Goal: Task Accomplishment & Management: Manage account settings

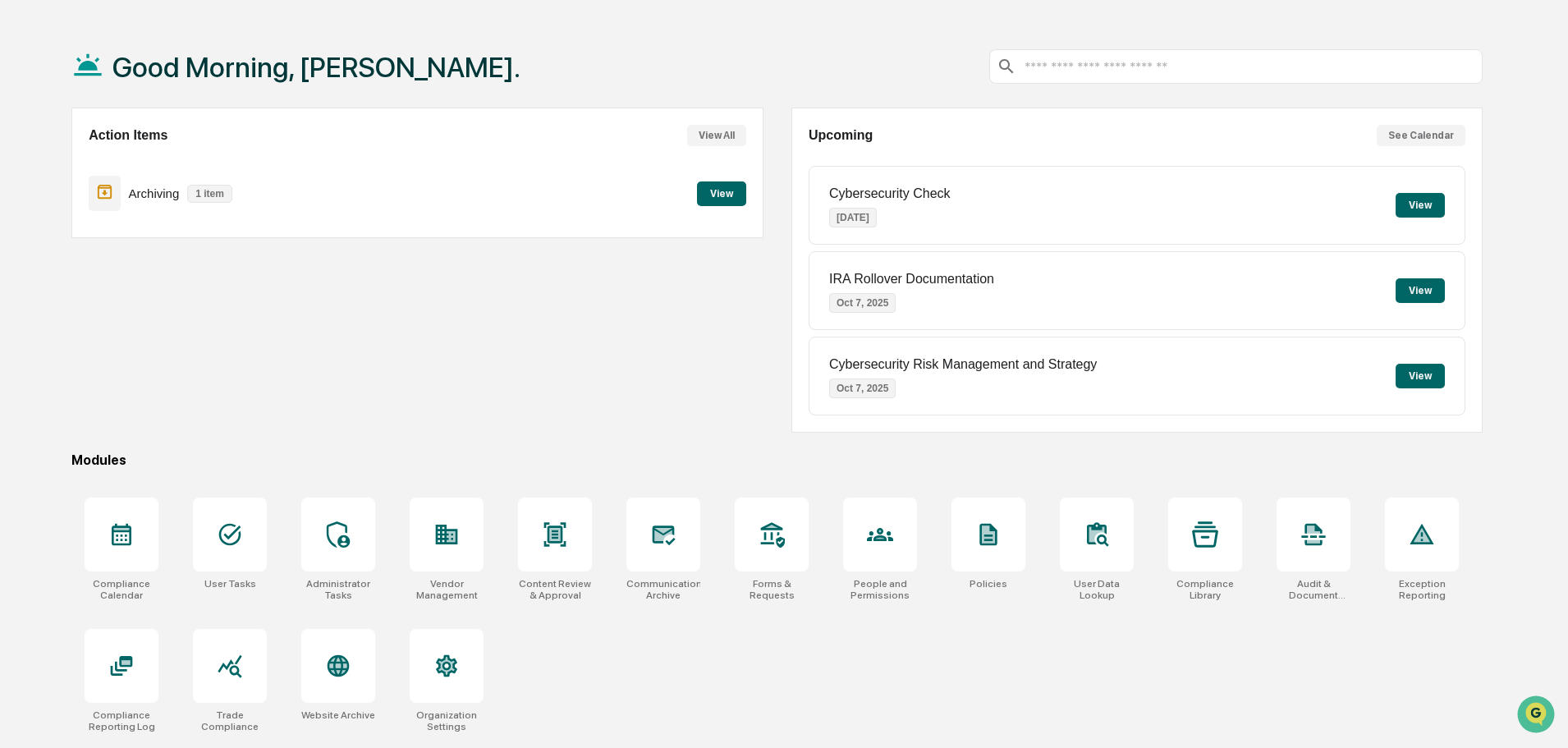
scroll to position [78, 0]
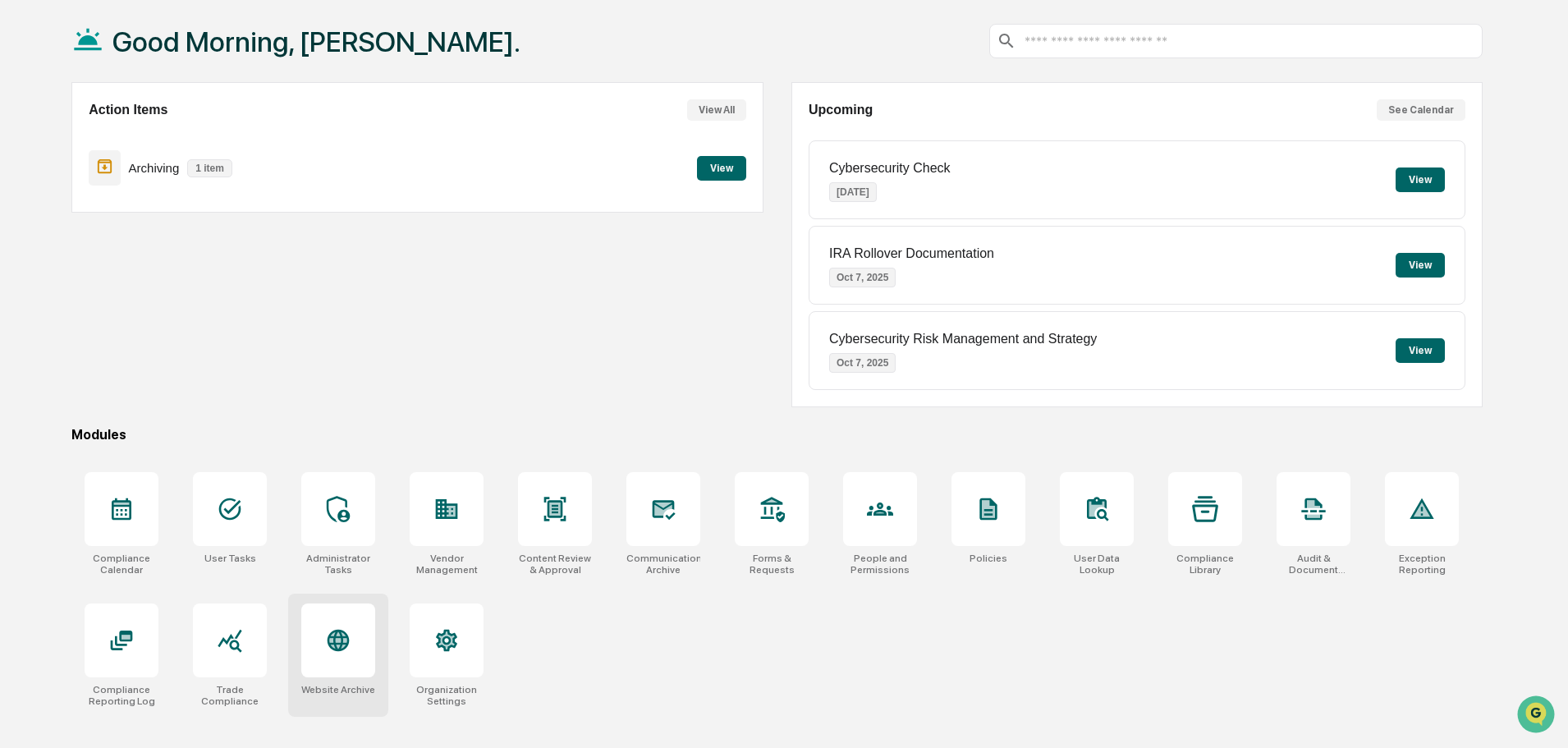
click at [349, 639] on icon at bounding box center [338, 639] width 26 height 26
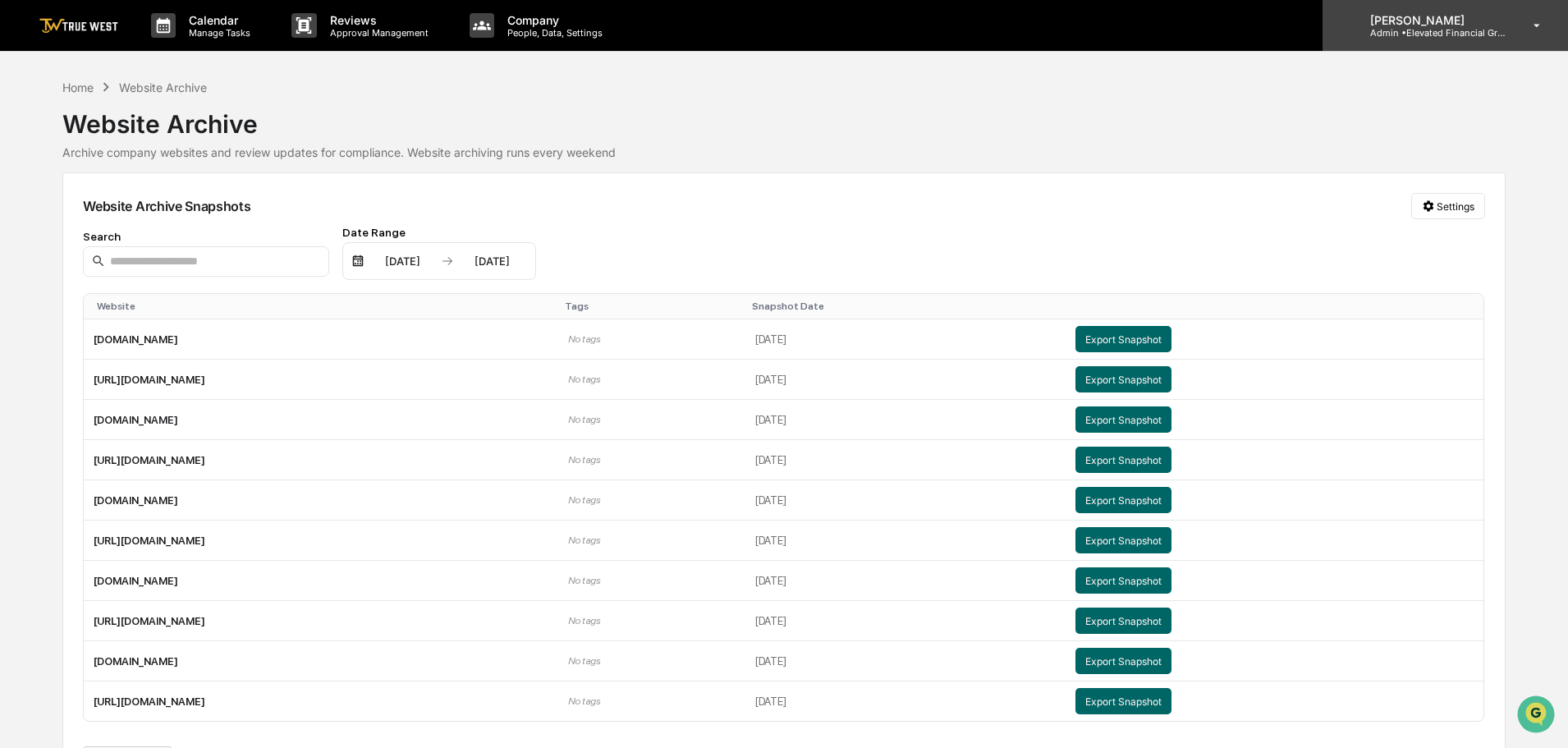
click at [1430, 29] on p "Admin • Elevated Financial Group" at bounding box center [1433, 33] width 152 height 12
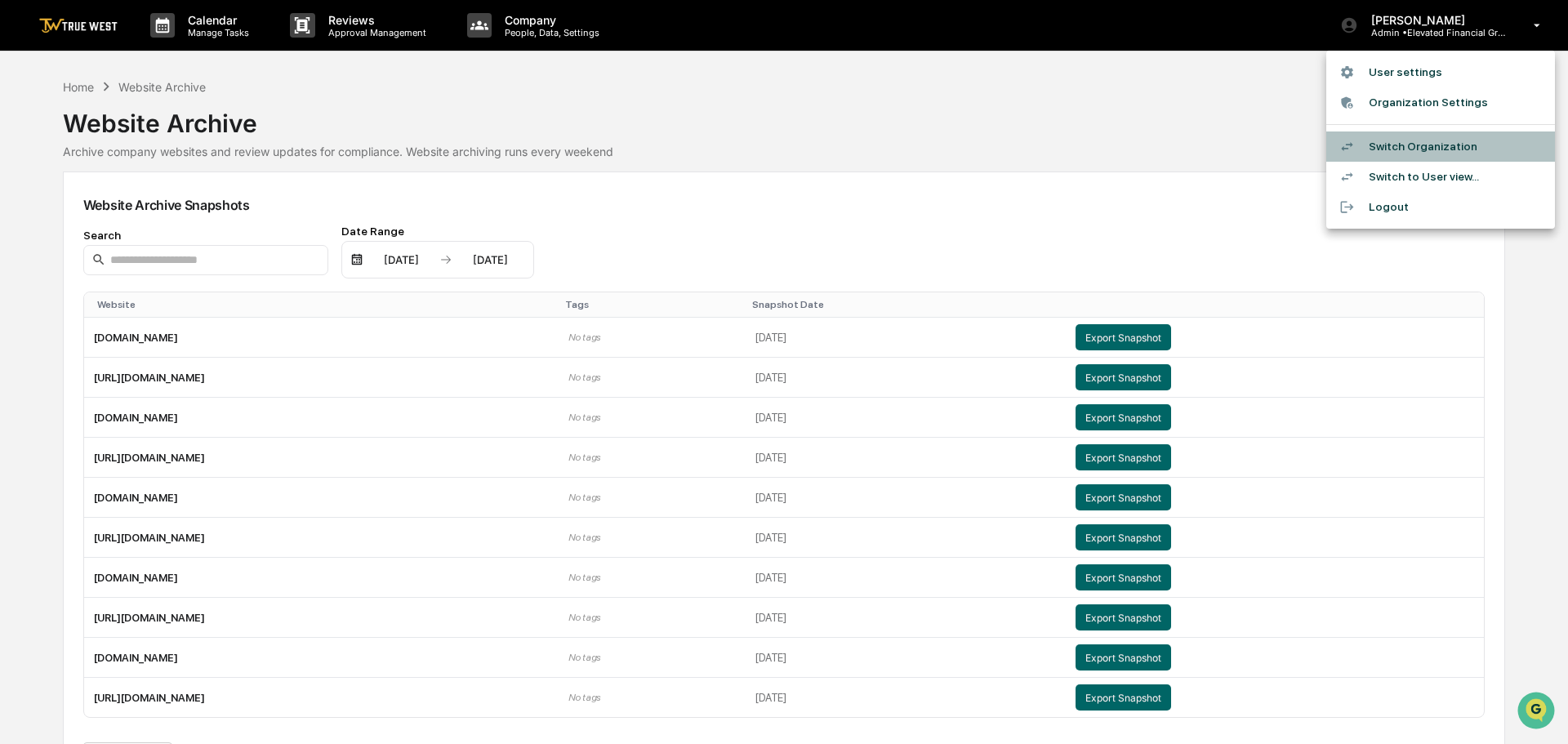
click at [1401, 146] on li "Switch Organization" at bounding box center [1440, 146] width 229 height 30
